Goal: Transaction & Acquisition: Purchase product/service

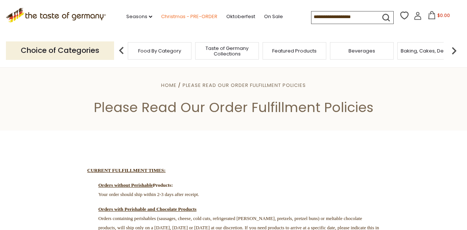
click at [162, 15] on link "Christmas - PRE-ORDER" at bounding box center [189, 17] width 56 height 8
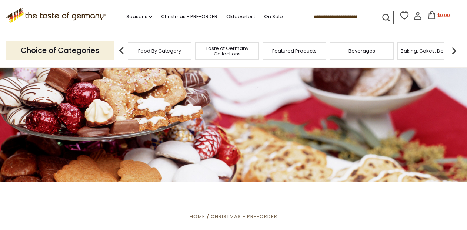
click at [316, 14] on input at bounding box center [342, 16] width 63 height 10
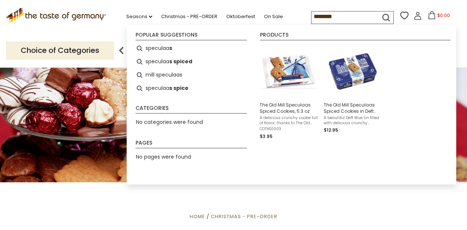
type input "*********"
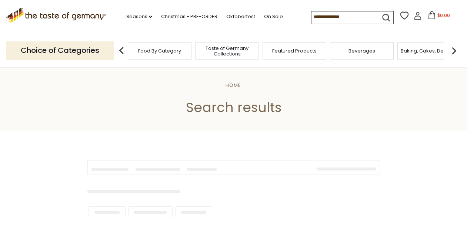
type input "*********"
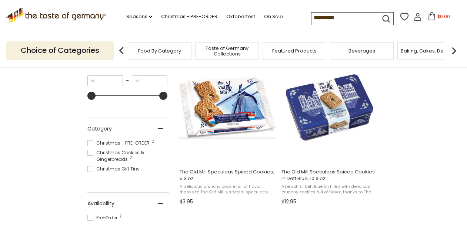
scroll to position [153, 0]
click at [353, 49] on span "Beverages" at bounding box center [361, 51] width 27 height 6
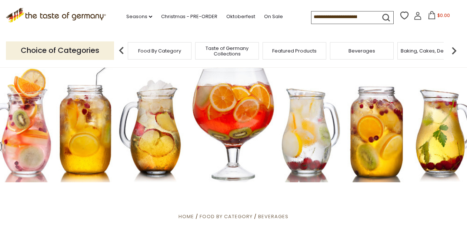
click at [311, 18] on input at bounding box center [342, 16] width 63 height 10
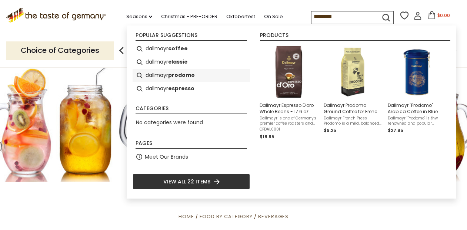
click at [183, 73] on b "prodomo" at bounding box center [181, 75] width 27 height 9
type input "**********"
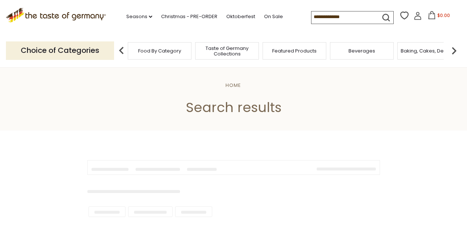
type input "**********"
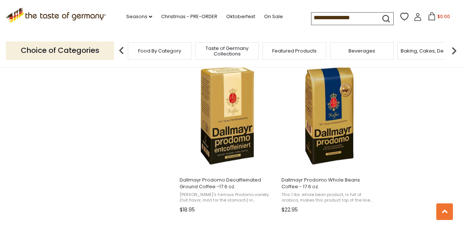
scroll to position [629, 0]
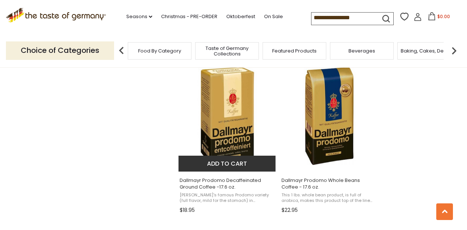
click at [230, 109] on img "Dallmayr Prodomo Decaffeinated Ground Coffee -17.6 oz." at bounding box center [227, 116] width 98 height 98
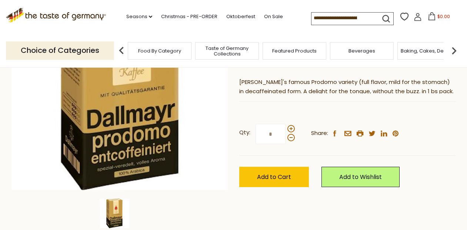
scroll to position [131, 0]
click at [290, 128] on span at bounding box center [290, 128] width 7 height 7
click at [286, 128] on input "*" at bounding box center [270, 134] width 30 height 20
click at [289, 138] on span at bounding box center [290, 137] width 7 height 7
click at [286, 138] on input "*" at bounding box center [270, 134] width 30 height 20
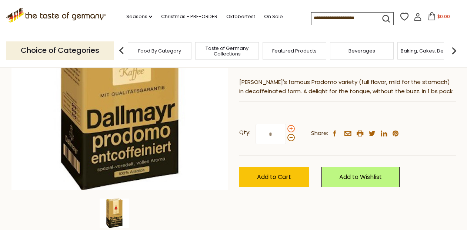
click at [292, 129] on span at bounding box center [290, 128] width 7 height 7
click at [286, 129] on input "*" at bounding box center [270, 134] width 30 height 20
click at [290, 138] on span at bounding box center [290, 137] width 7 height 7
click at [286, 138] on input "*" at bounding box center [270, 134] width 30 height 20
type input "*"
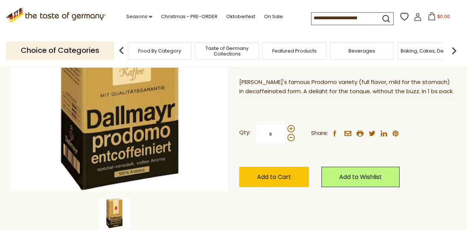
type input "*"
click at [312, 161] on div "Qty: * Share: facebook email printer twitter linkedin pinterest Add to Cart" at bounding box center [347, 155] width 216 height 85
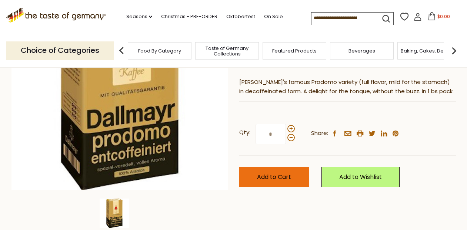
click at [275, 175] on span "Add to Cart" at bounding box center [274, 177] width 34 height 9
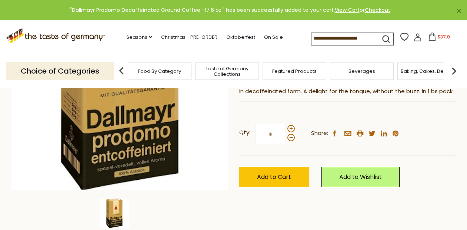
click at [428, 37] on icon at bounding box center [431, 37] width 7 height 8
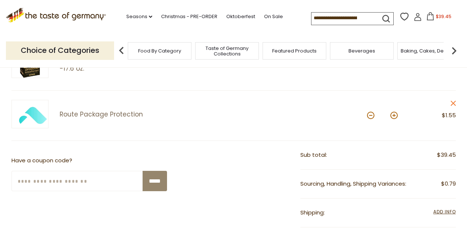
scroll to position [127, 0]
click at [371, 115] on button at bounding box center [370, 115] width 7 height 7
type input "*"
